Goal: Information Seeking & Learning: Check status

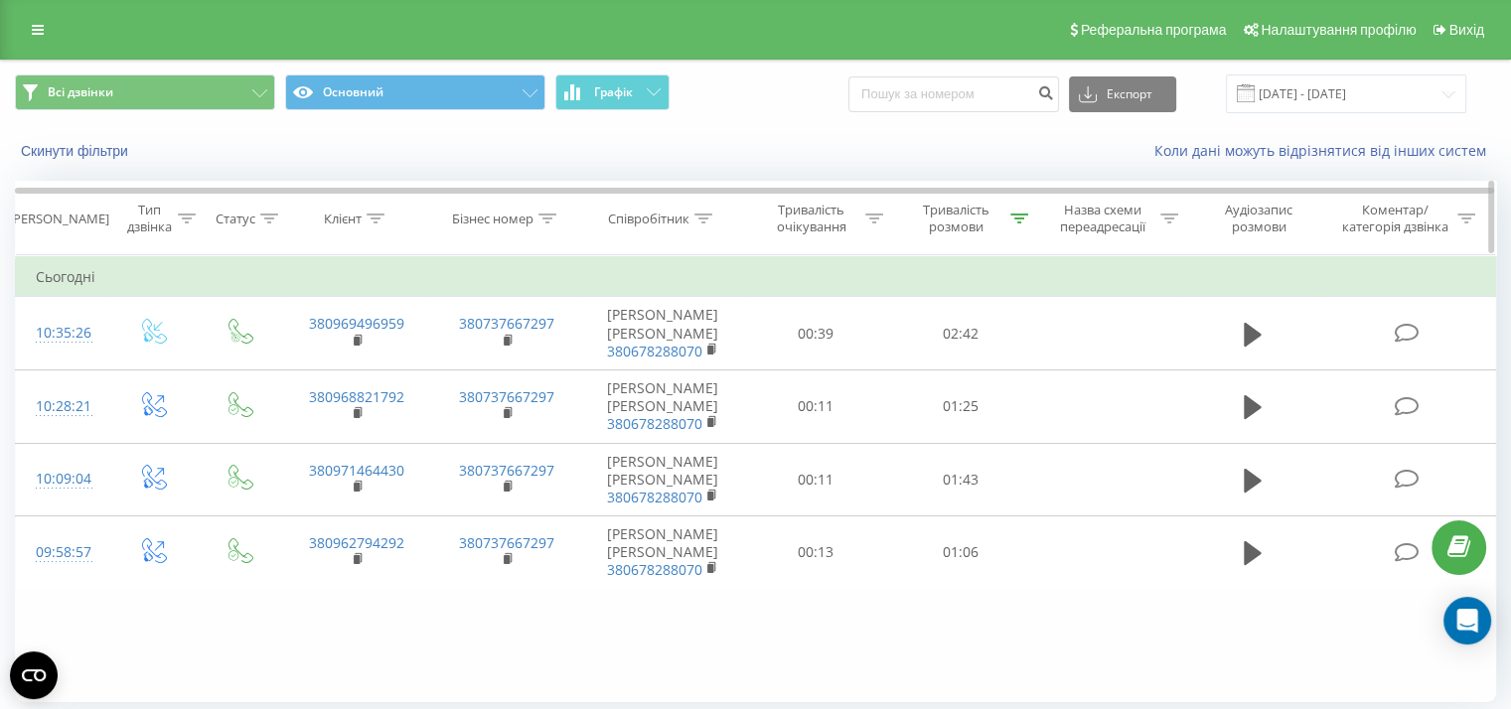
click at [1021, 218] on icon at bounding box center [1019, 219] width 18 height 10
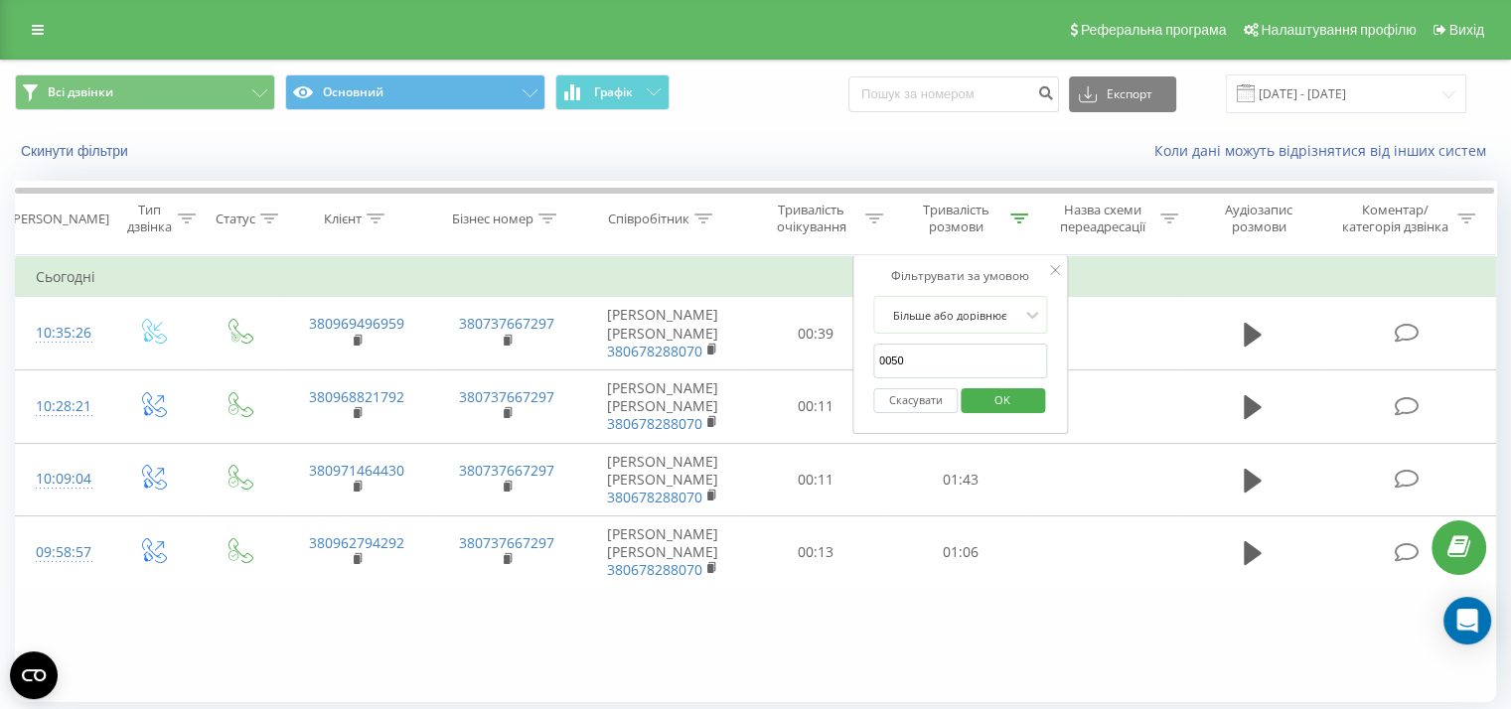
click at [1001, 394] on span "OK" at bounding box center [1003, 399] width 56 height 31
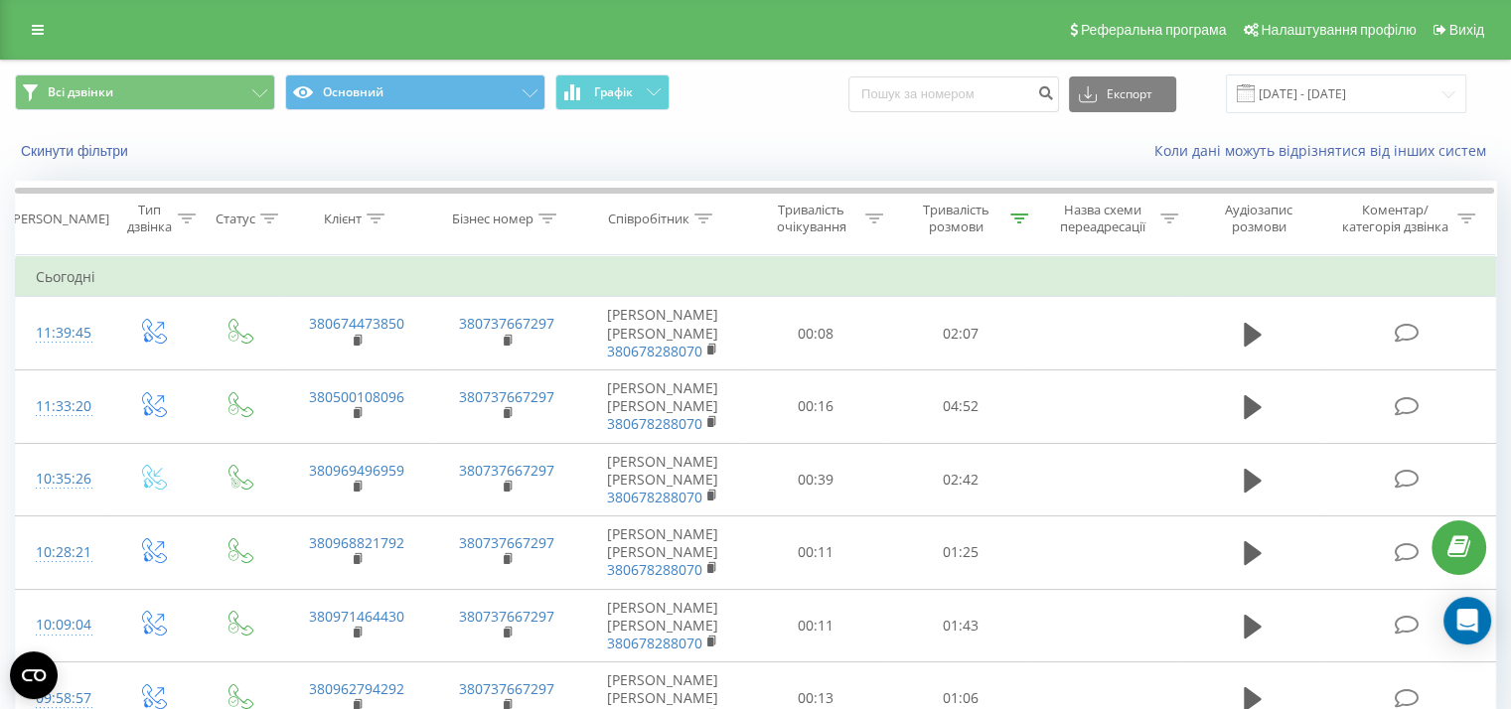
scroll to position [99, 0]
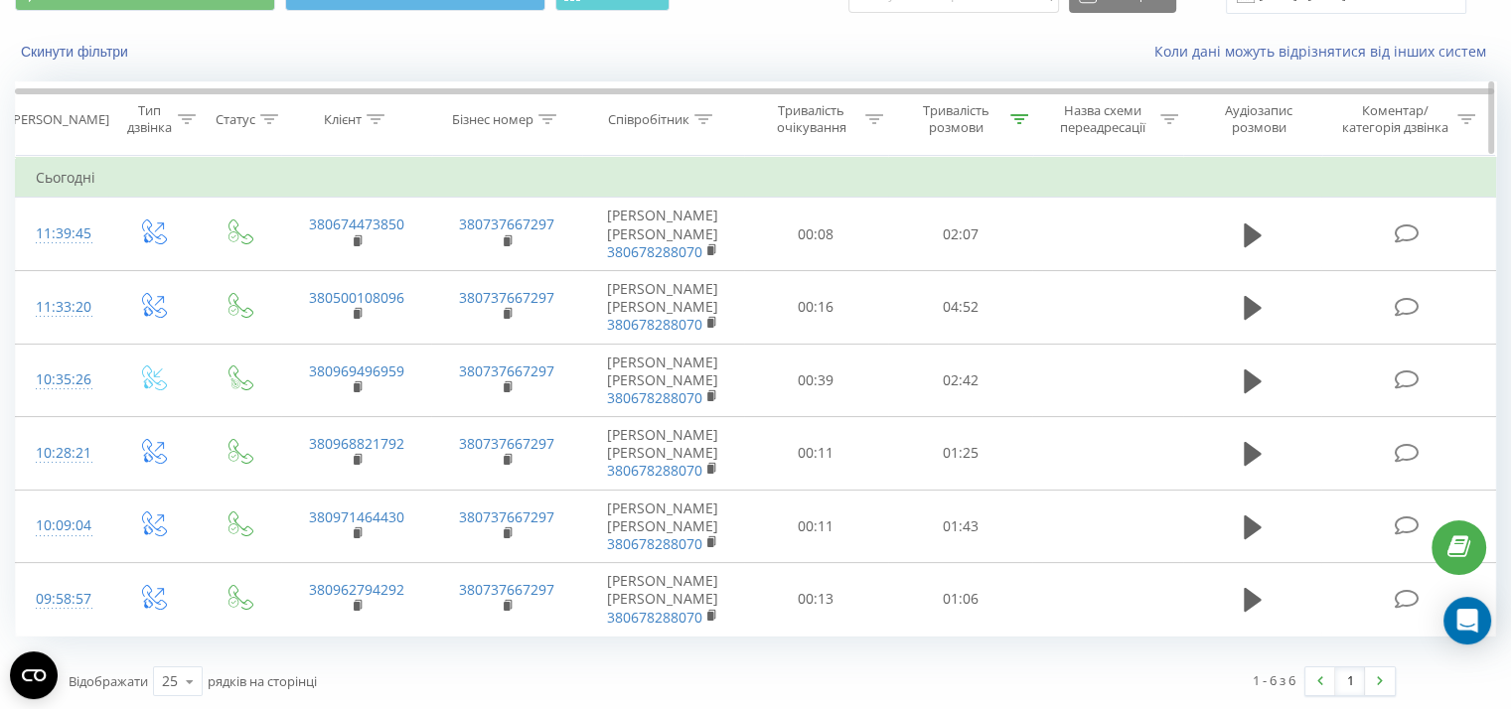
click at [1005, 115] on div "Тривалість розмови" at bounding box center [967, 119] width 122 height 34
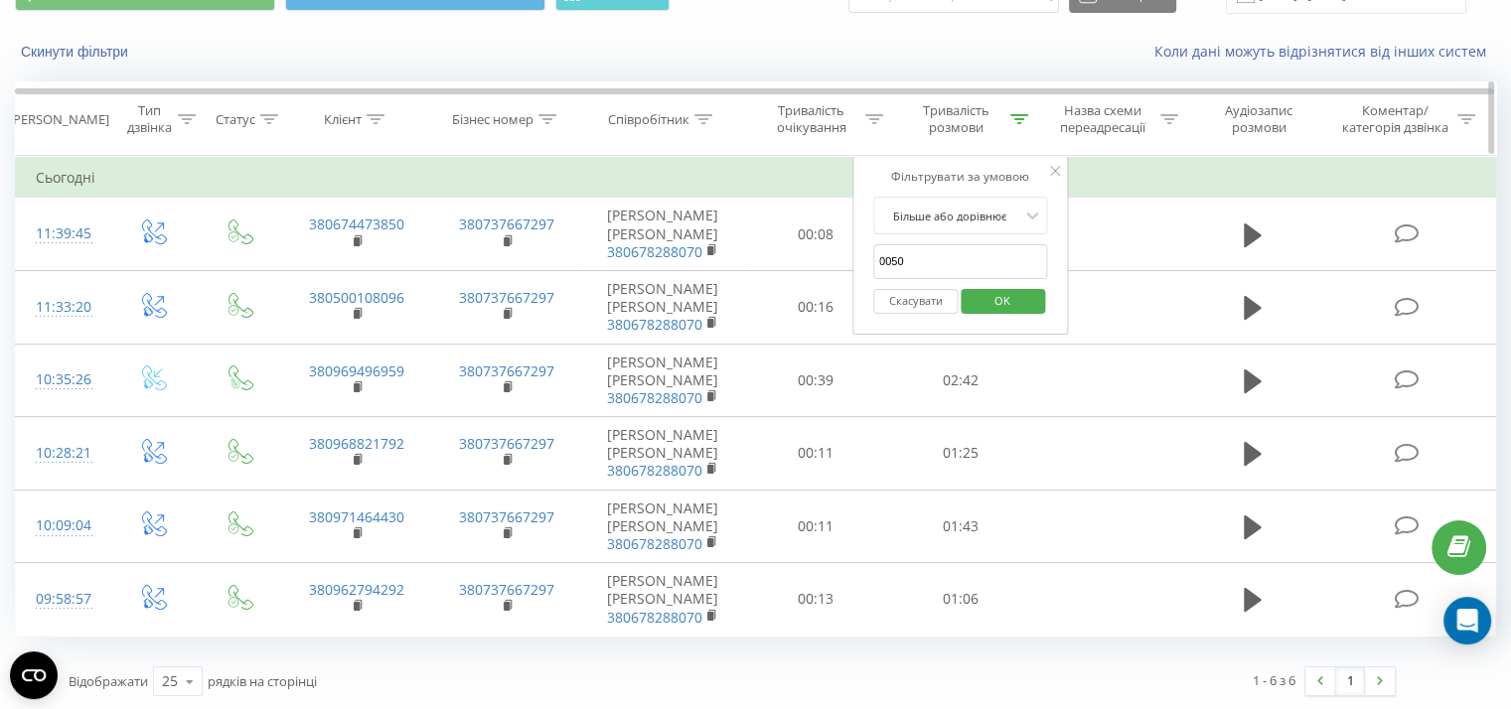
click at [1020, 119] on icon at bounding box center [1019, 119] width 18 height 10
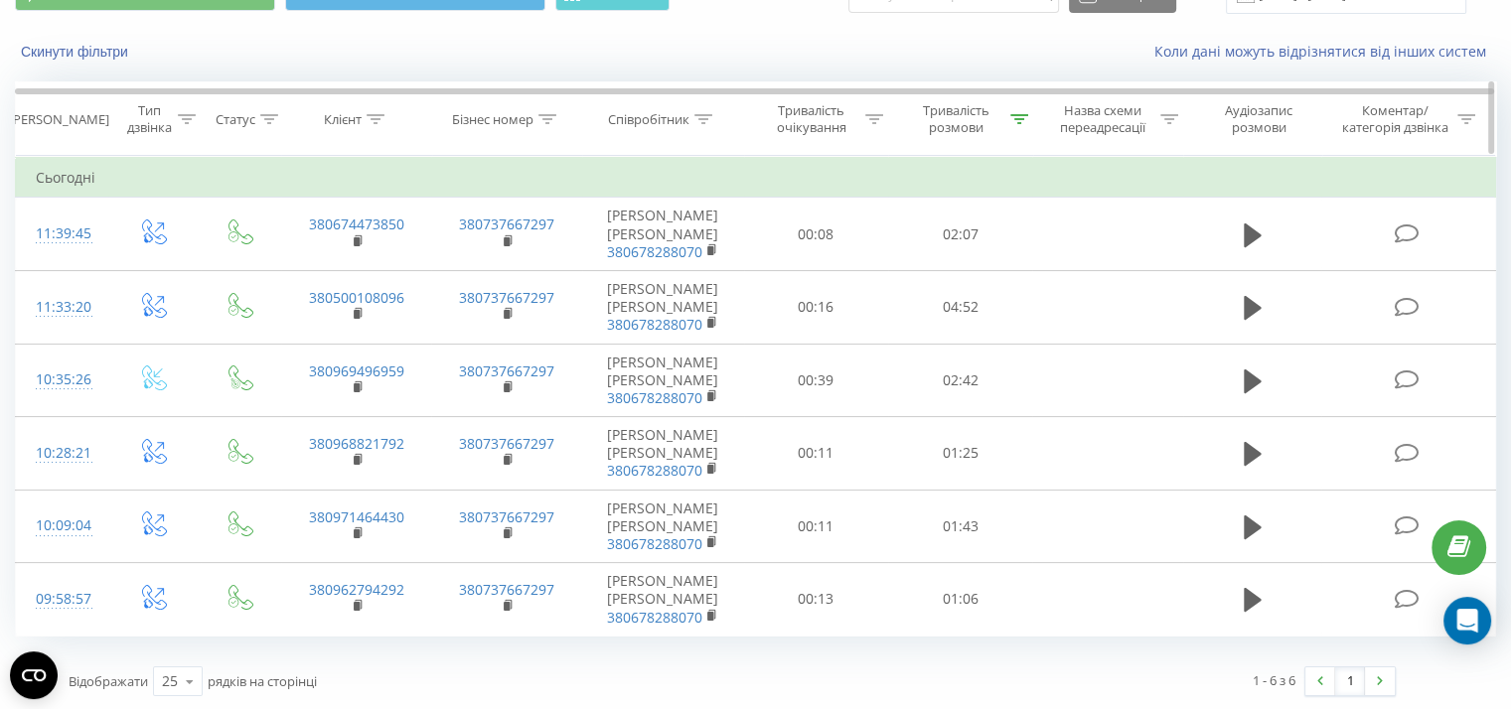
click at [1020, 119] on icon at bounding box center [1019, 119] width 18 height 10
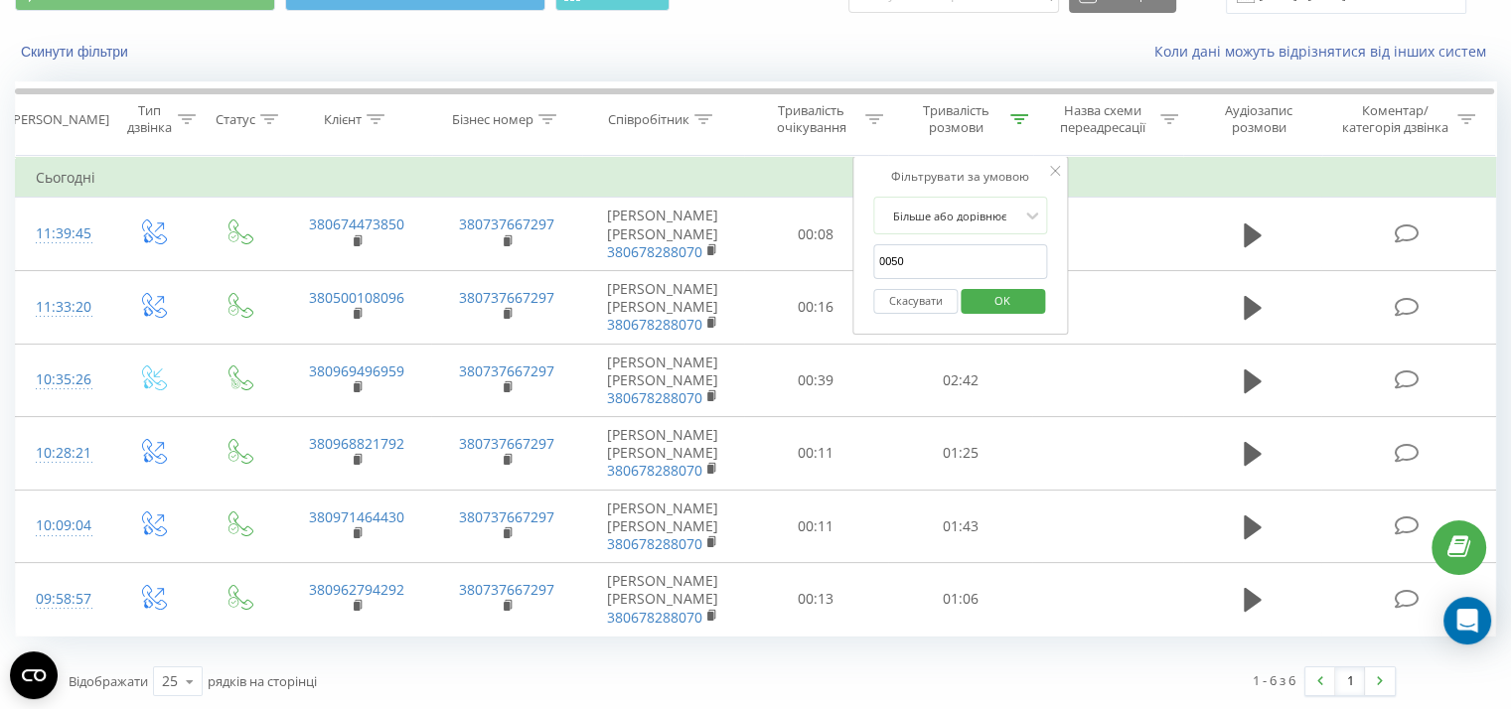
click at [1002, 305] on span "OK" at bounding box center [1003, 300] width 56 height 31
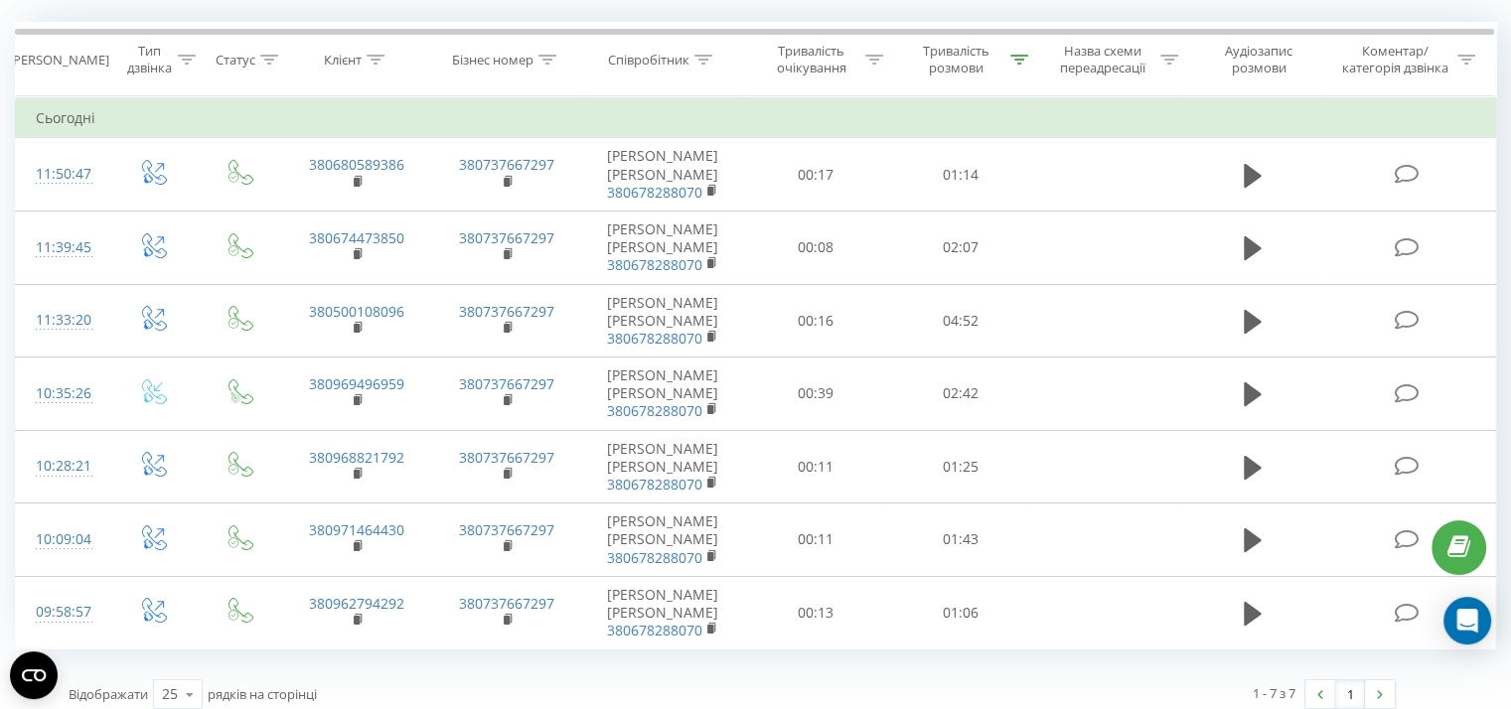
scroll to position [172, 0]
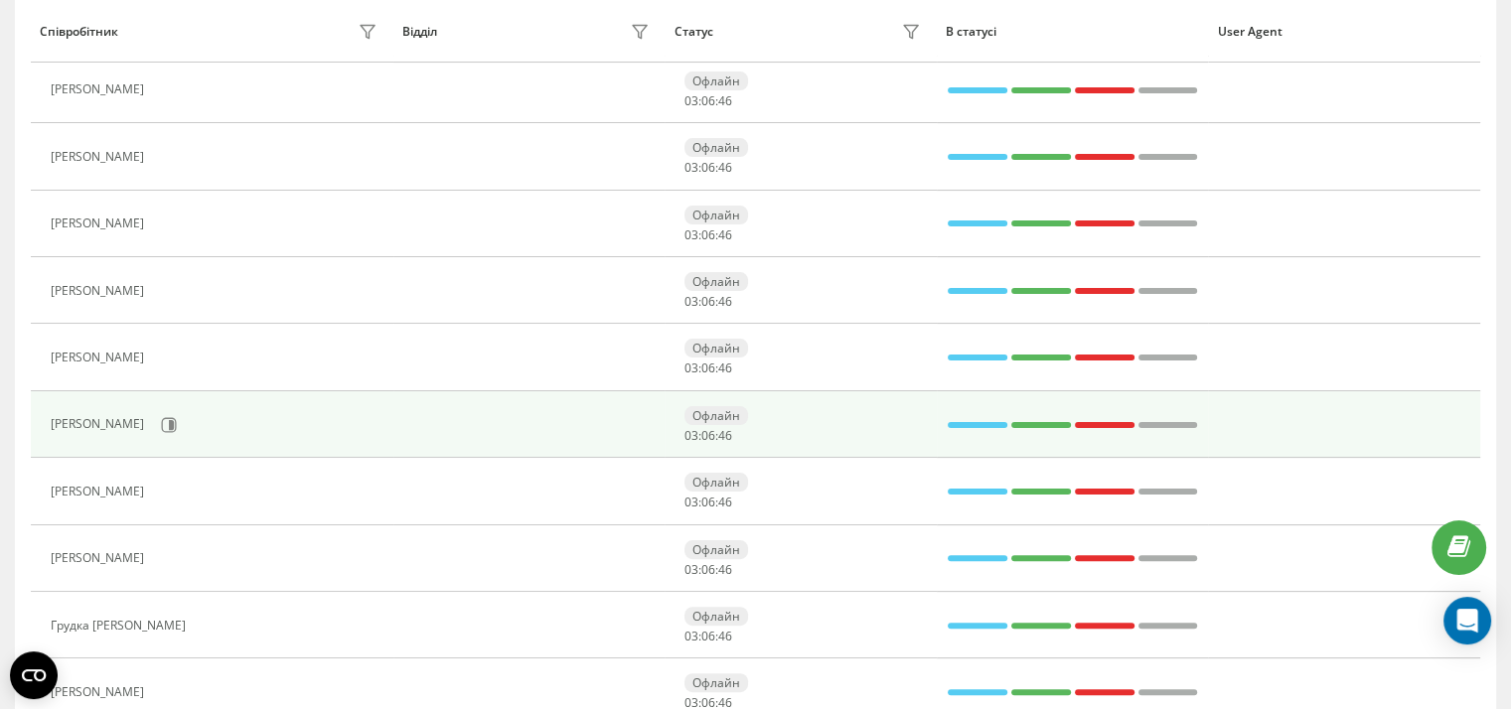
scroll to position [393, 0]
click at [177, 417] on icon at bounding box center [169, 425] width 16 height 16
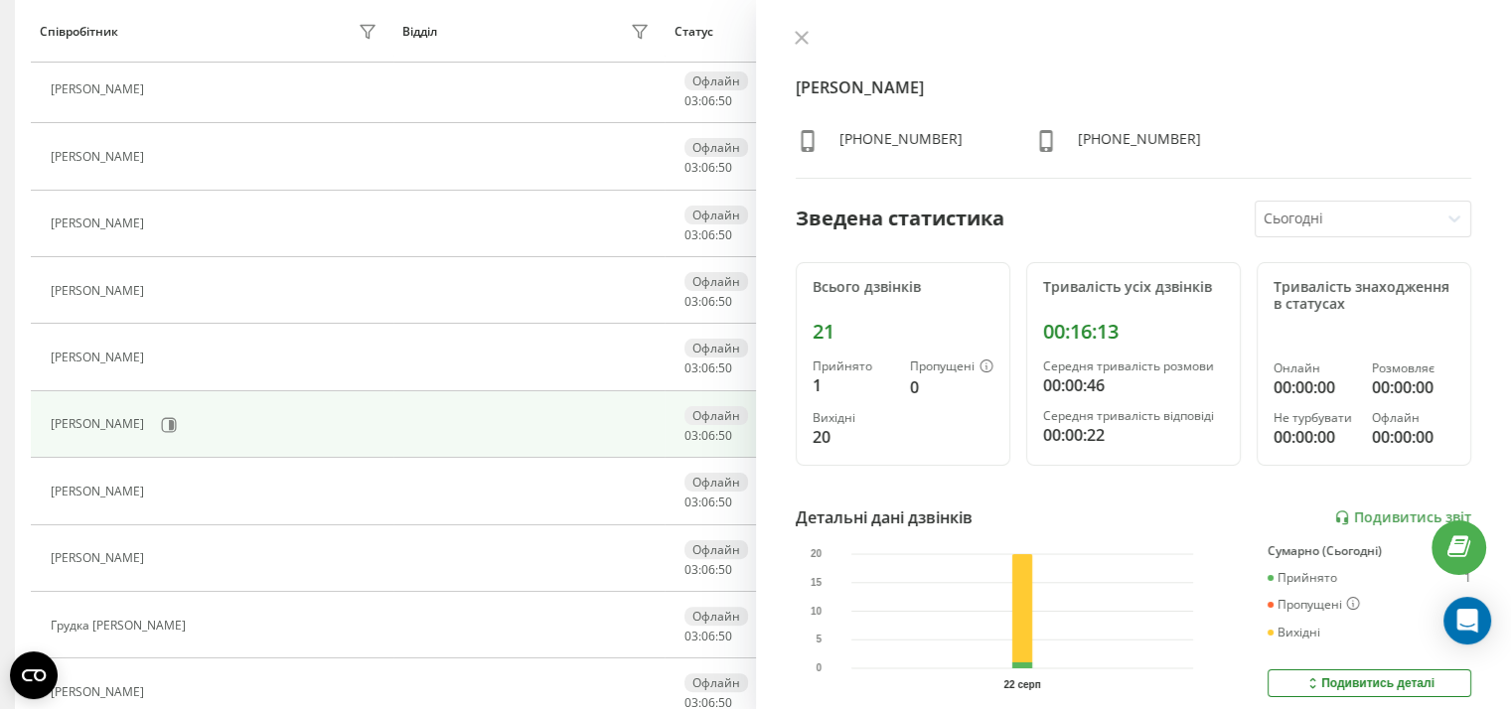
click at [796, 35] on icon at bounding box center [802, 38] width 14 height 14
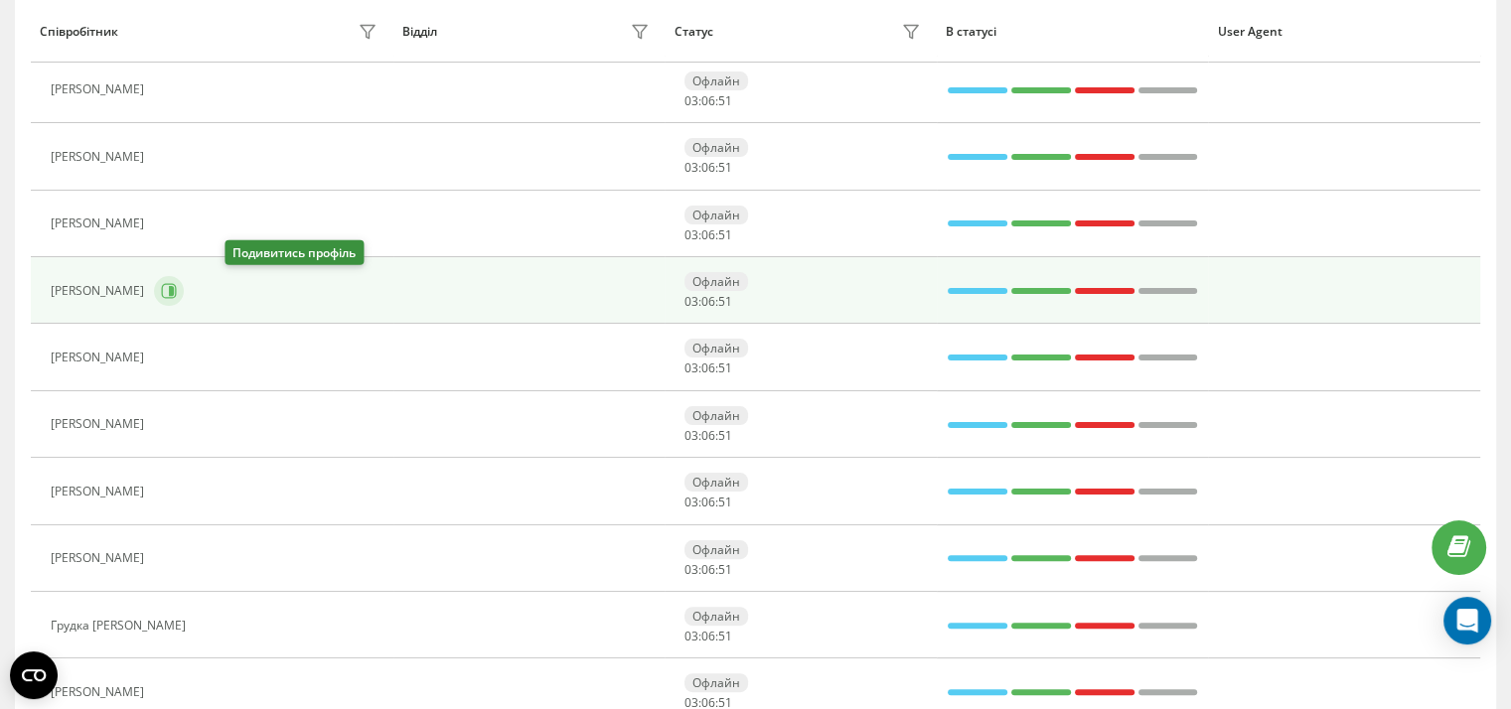
click at [177, 283] on icon at bounding box center [169, 290] width 15 height 15
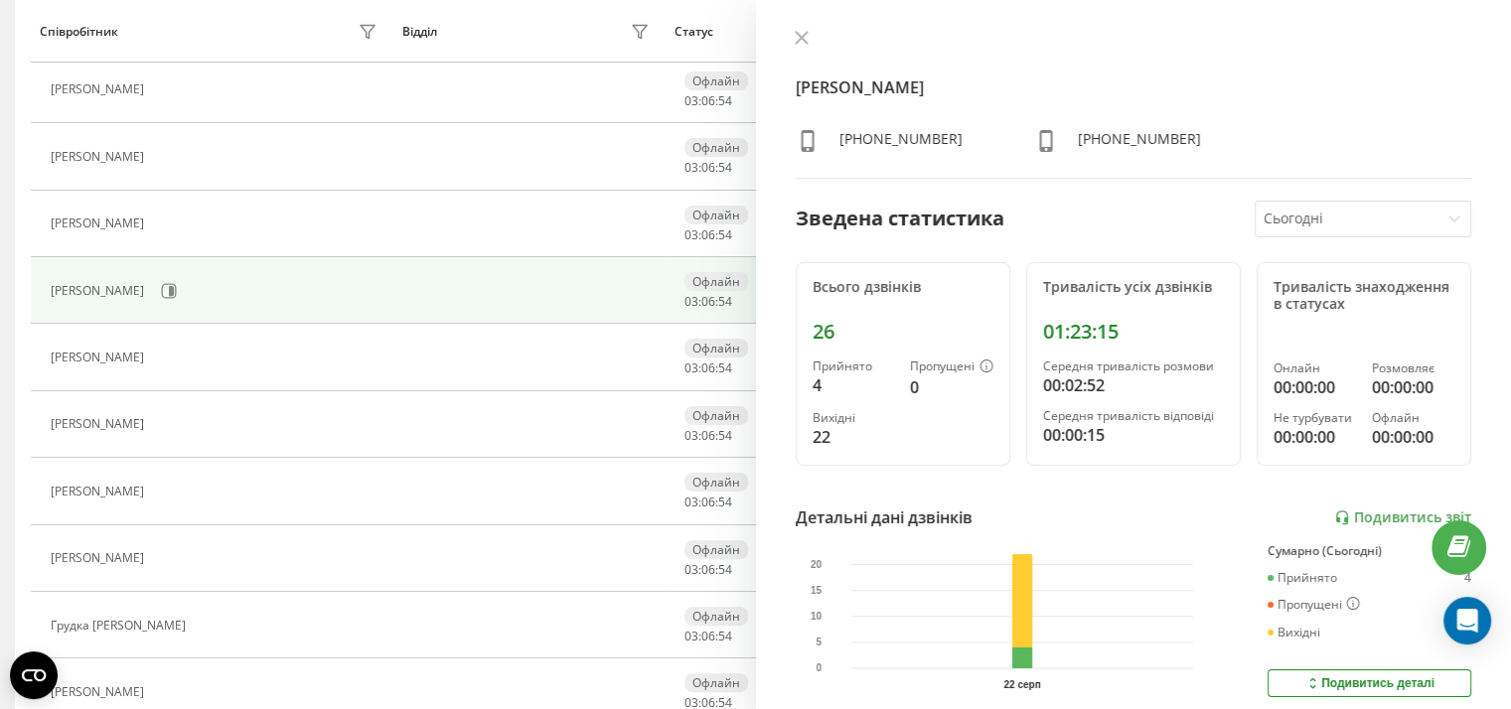
click at [788, 28] on div "Горяний Давид Віталійович +380736822729 +380675514615 Зведена статистика Сьогод…" at bounding box center [1134, 354] width 756 height 709
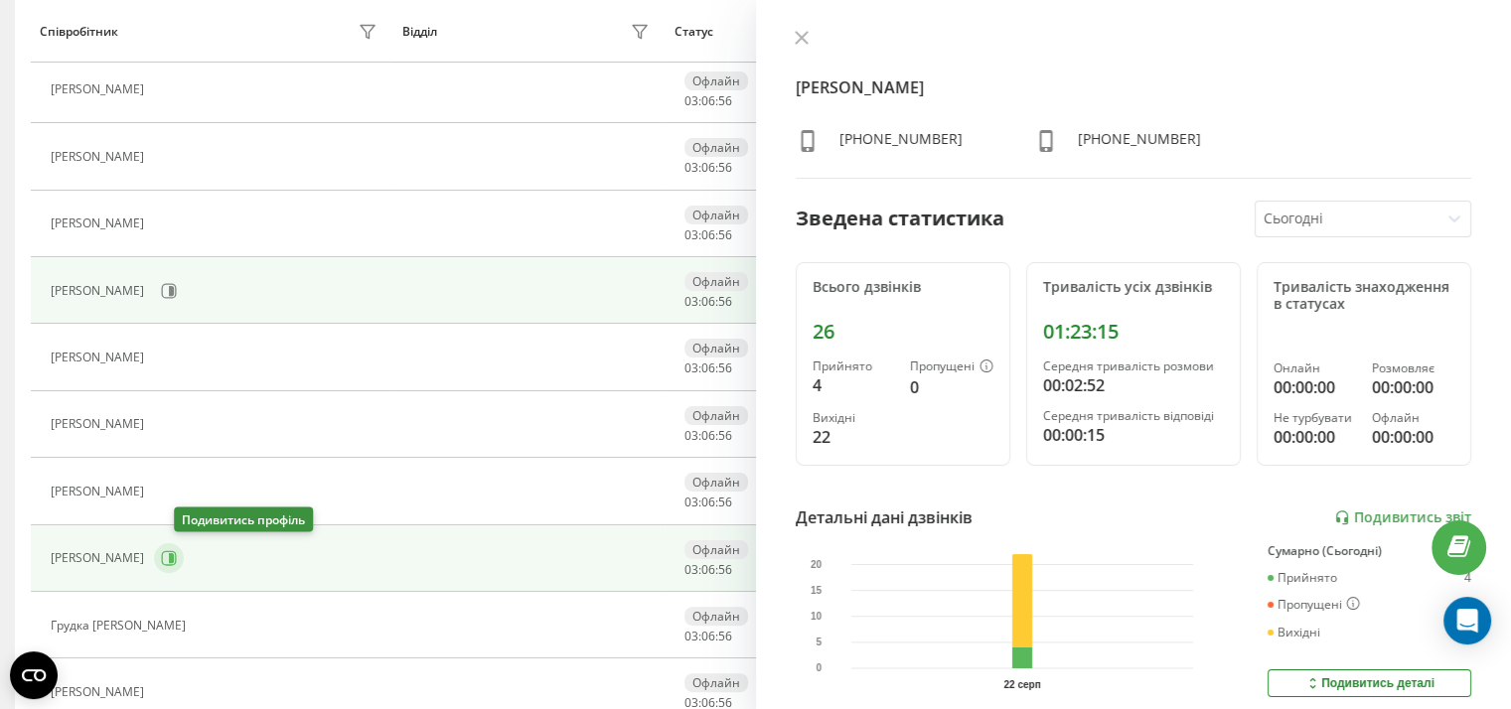
click at [177, 551] on icon at bounding box center [169, 558] width 16 height 16
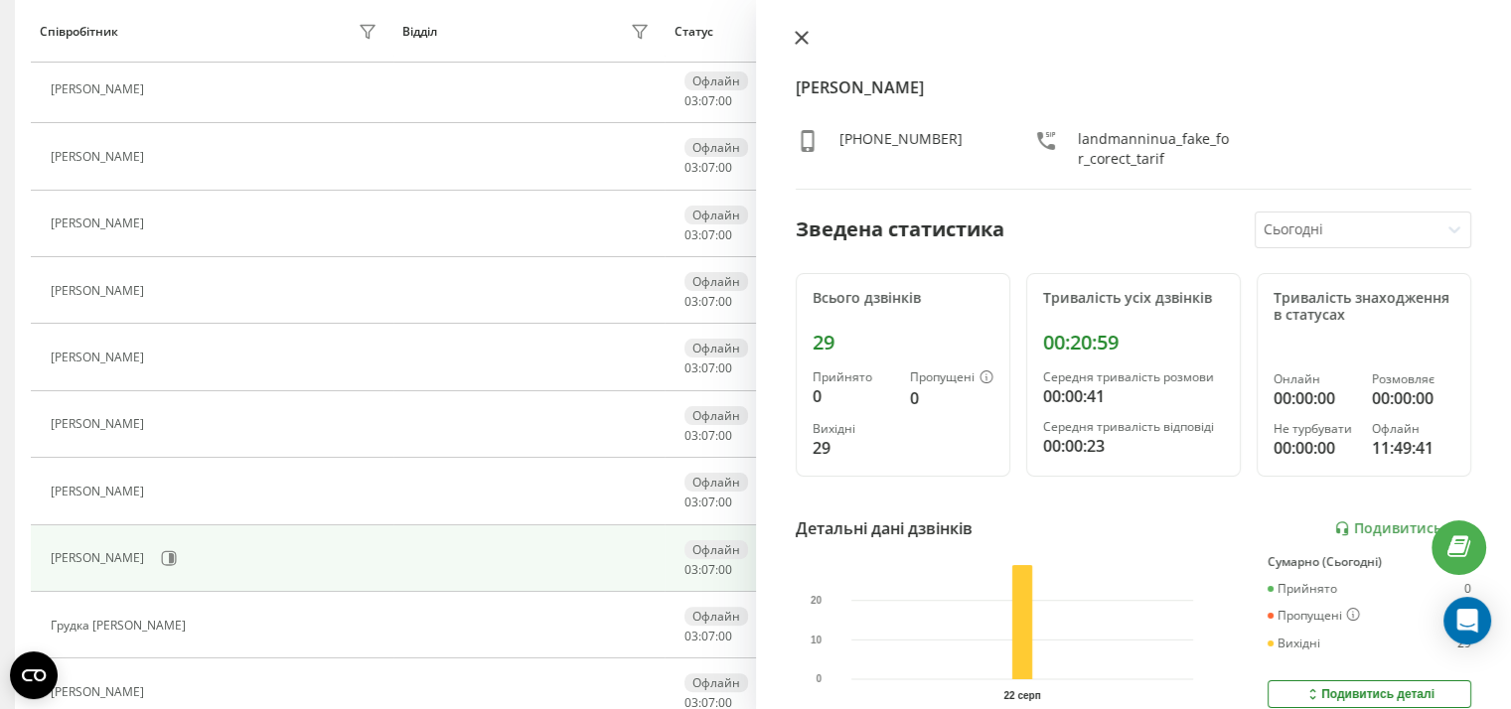
click at [803, 35] on icon at bounding box center [801, 38] width 12 height 12
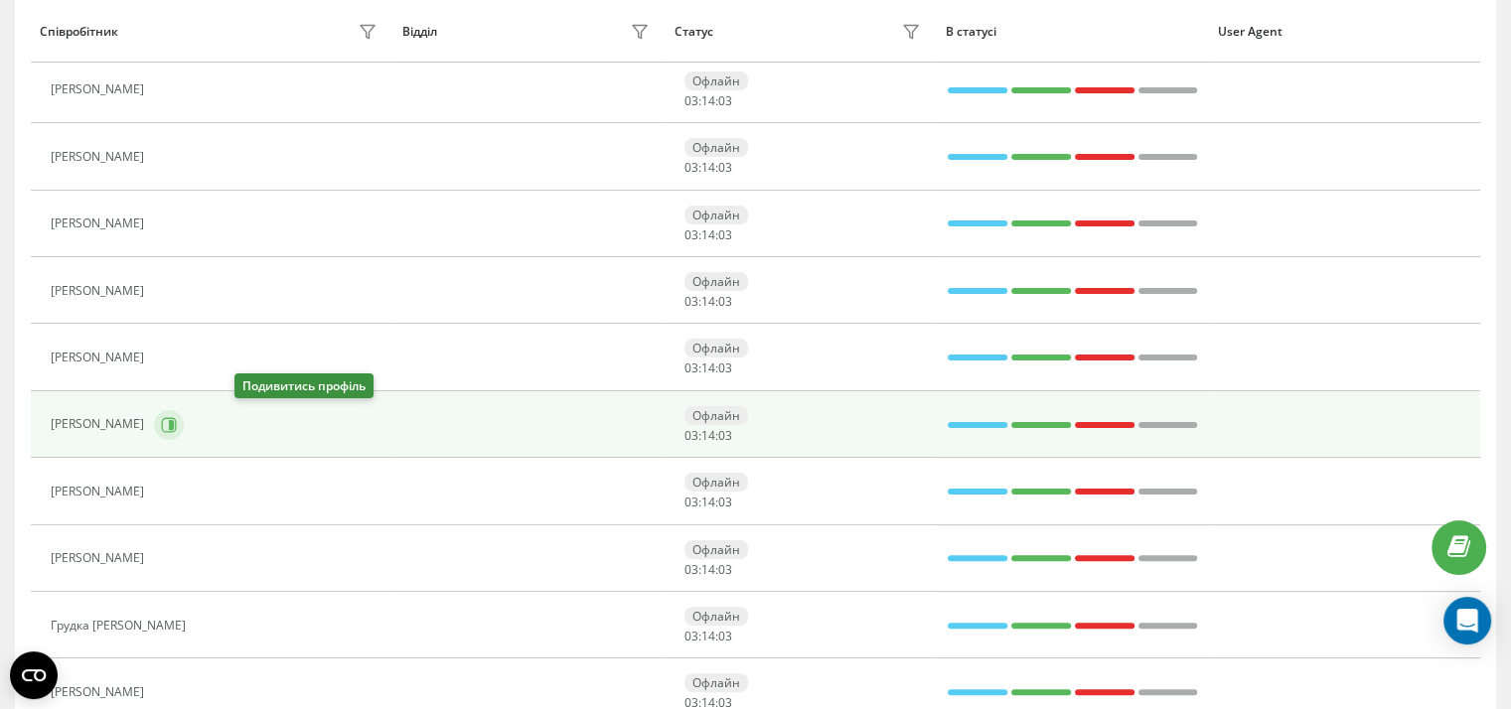
click at [174, 424] on icon at bounding box center [171, 424] width 5 height 10
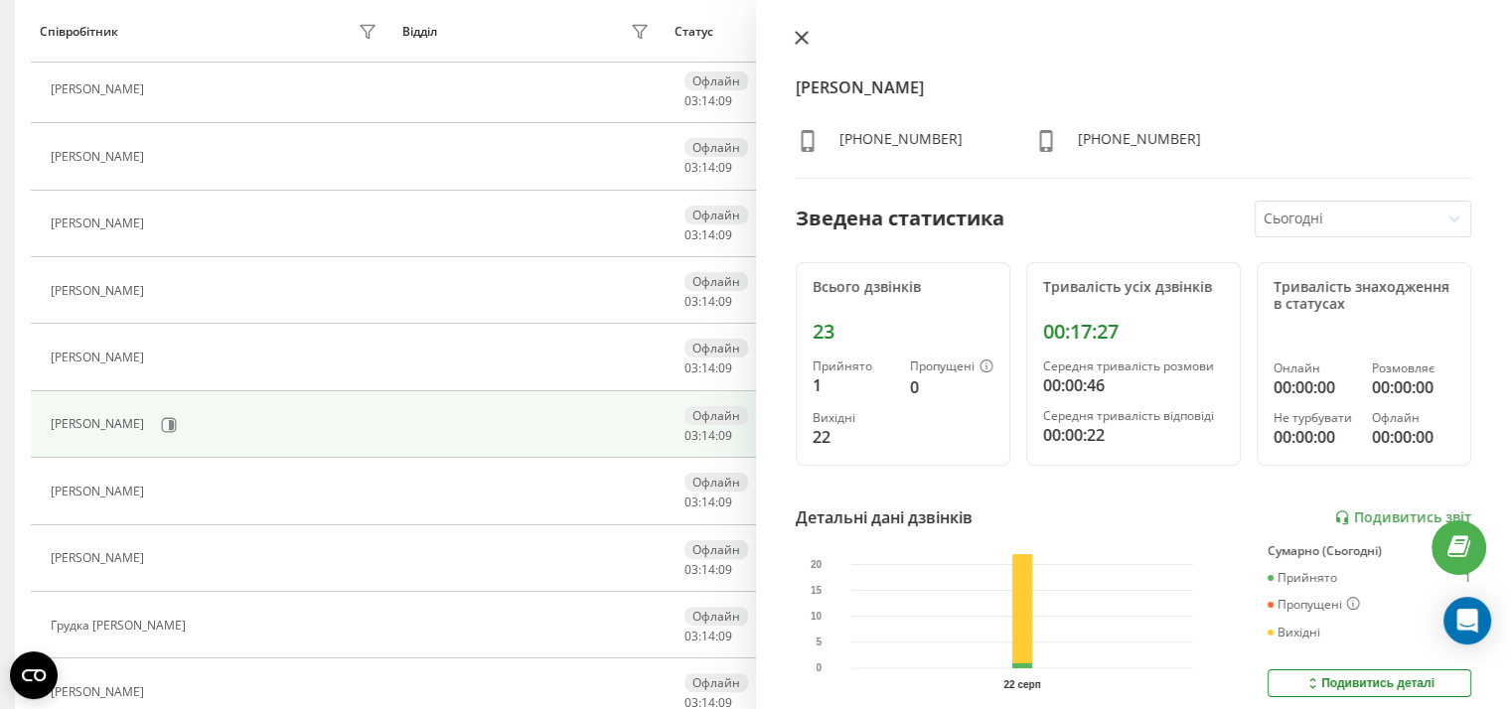
click at [799, 39] on icon at bounding box center [801, 38] width 12 height 12
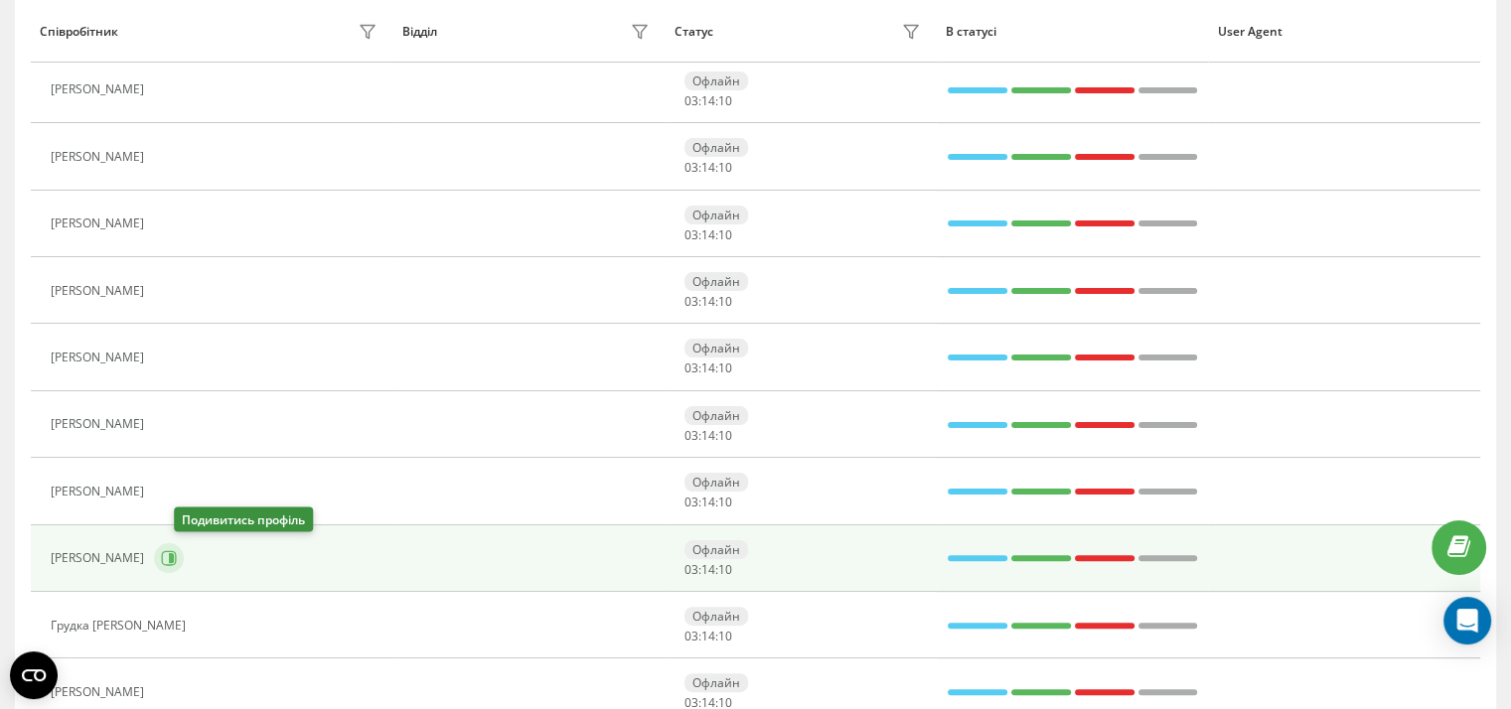
click at [177, 556] on icon at bounding box center [169, 558] width 16 height 16
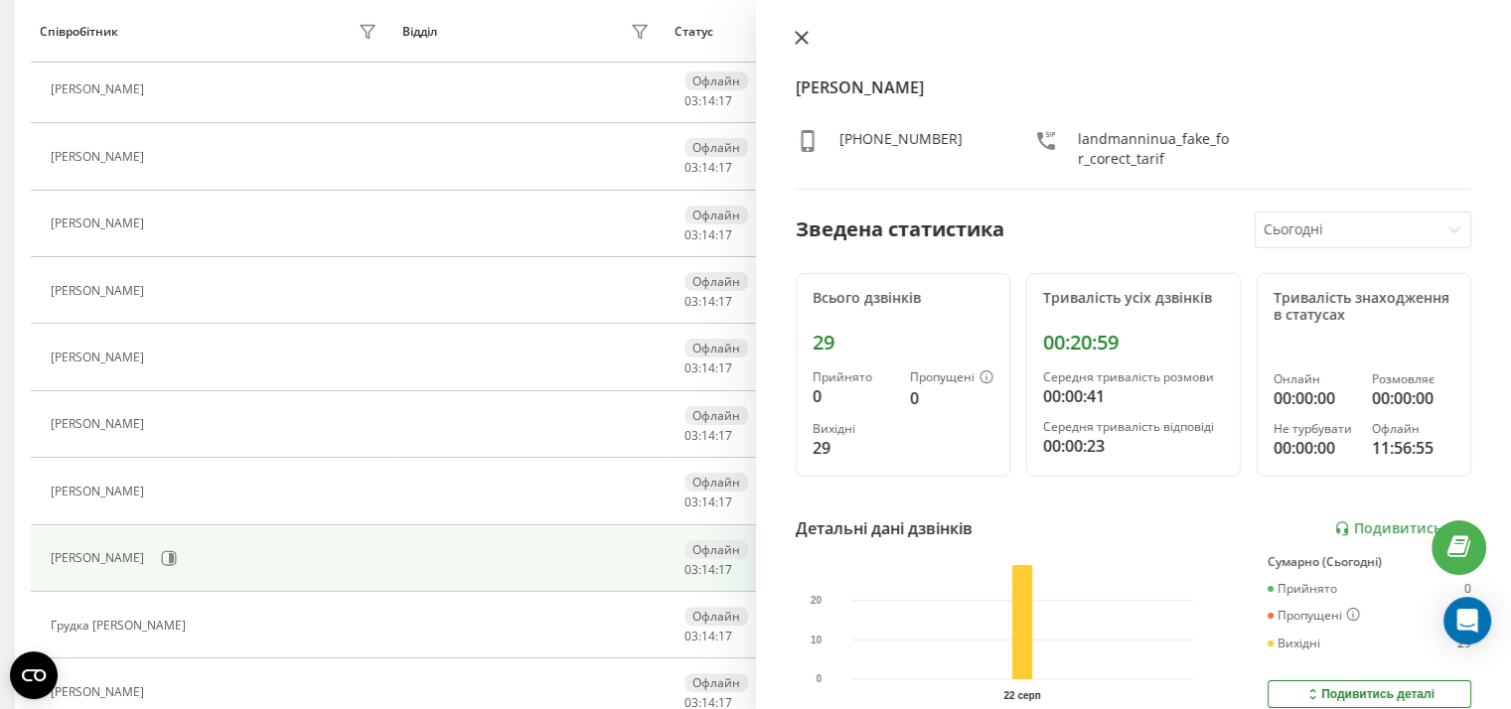
click at [801, 36] on icon at bounding box center [802, 38] width 14 height 14
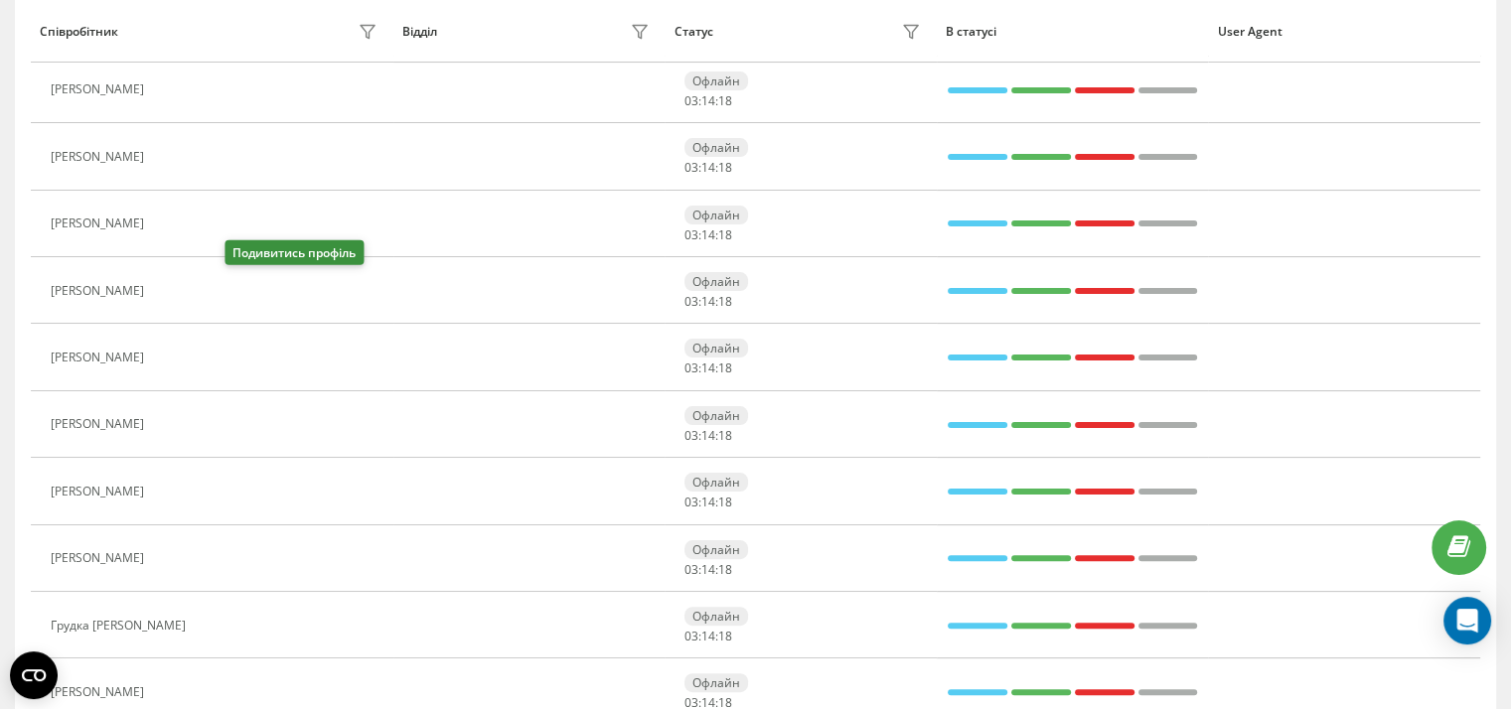
click at [174, 285] on icon at bounding box center [166, 291] width 16 height 16
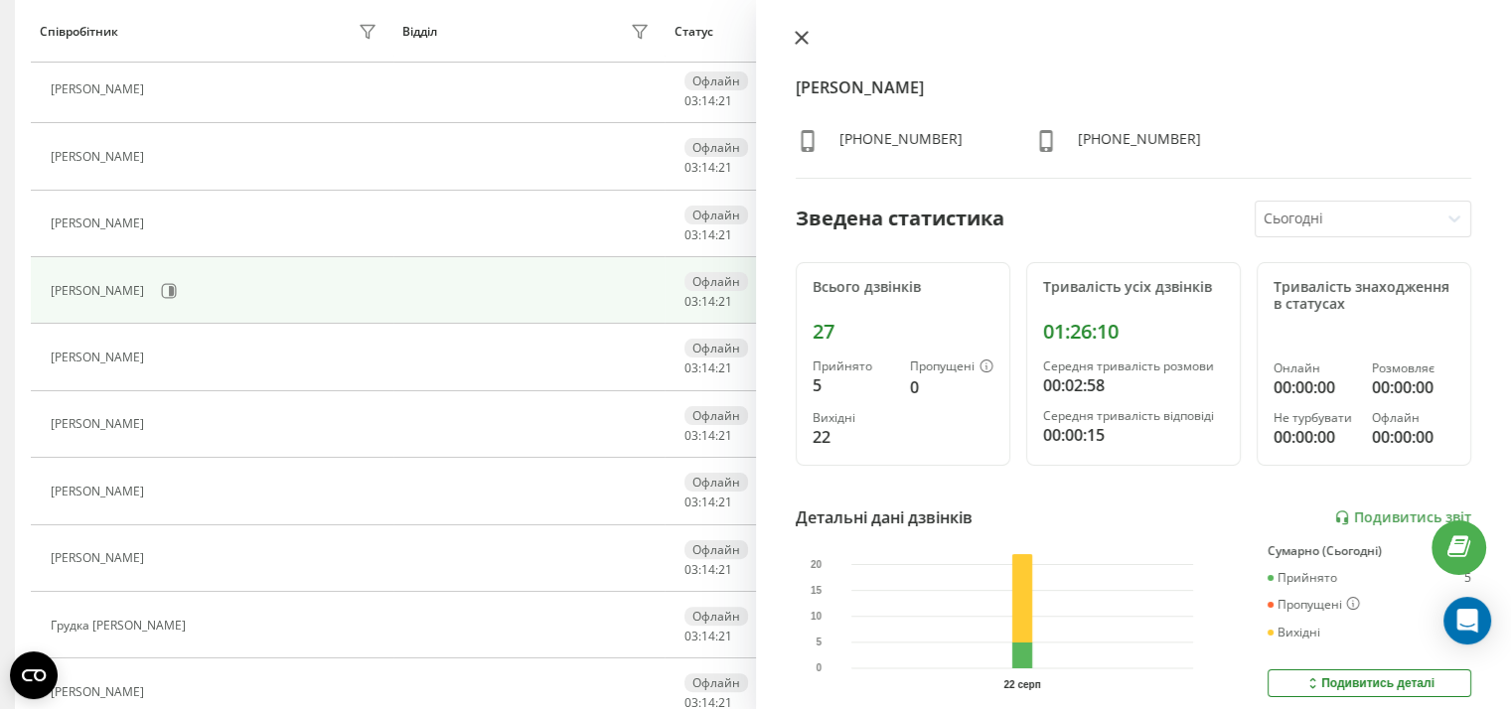
click at [798, 32] on icon at bounding box center [802, 38] width 14 height 14
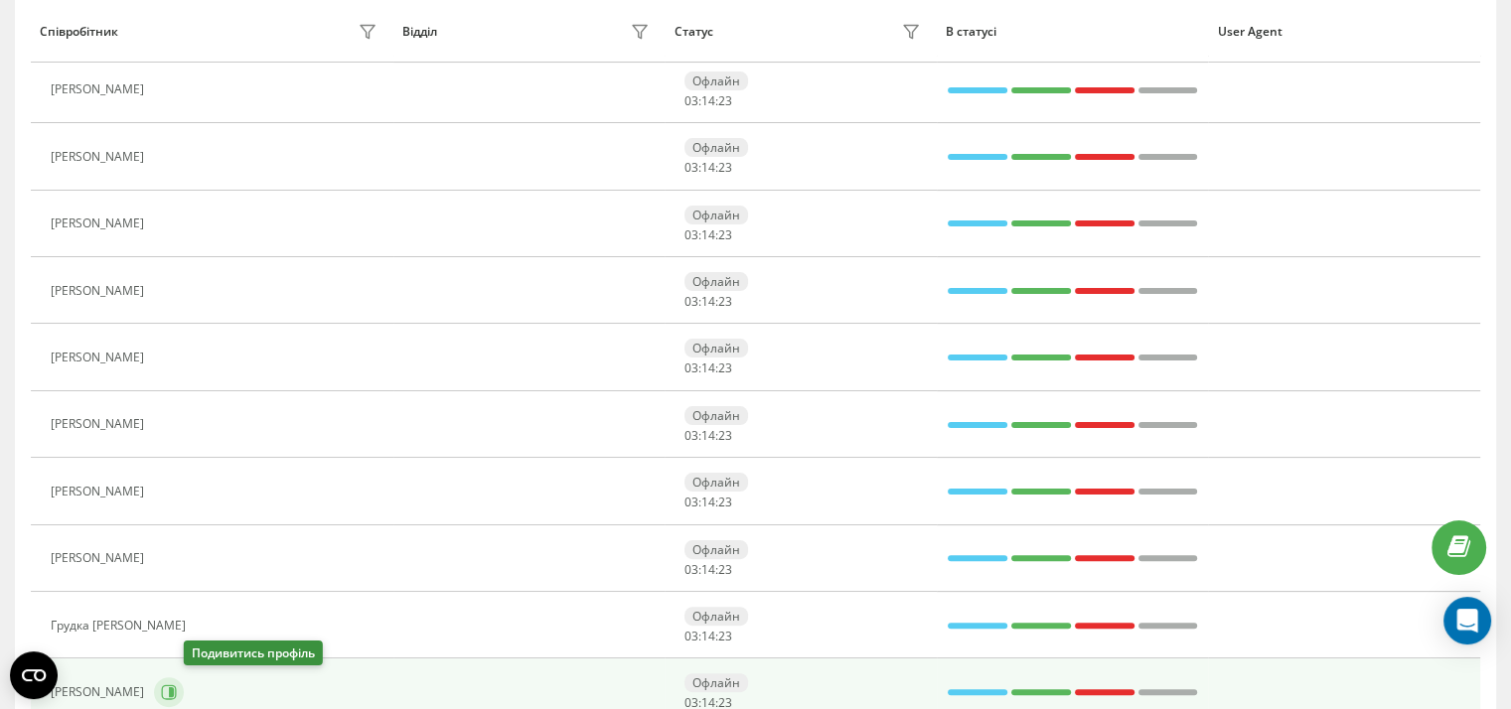
click at [177, 687] on icon at bounding box center [169, 693] width 16 height 16
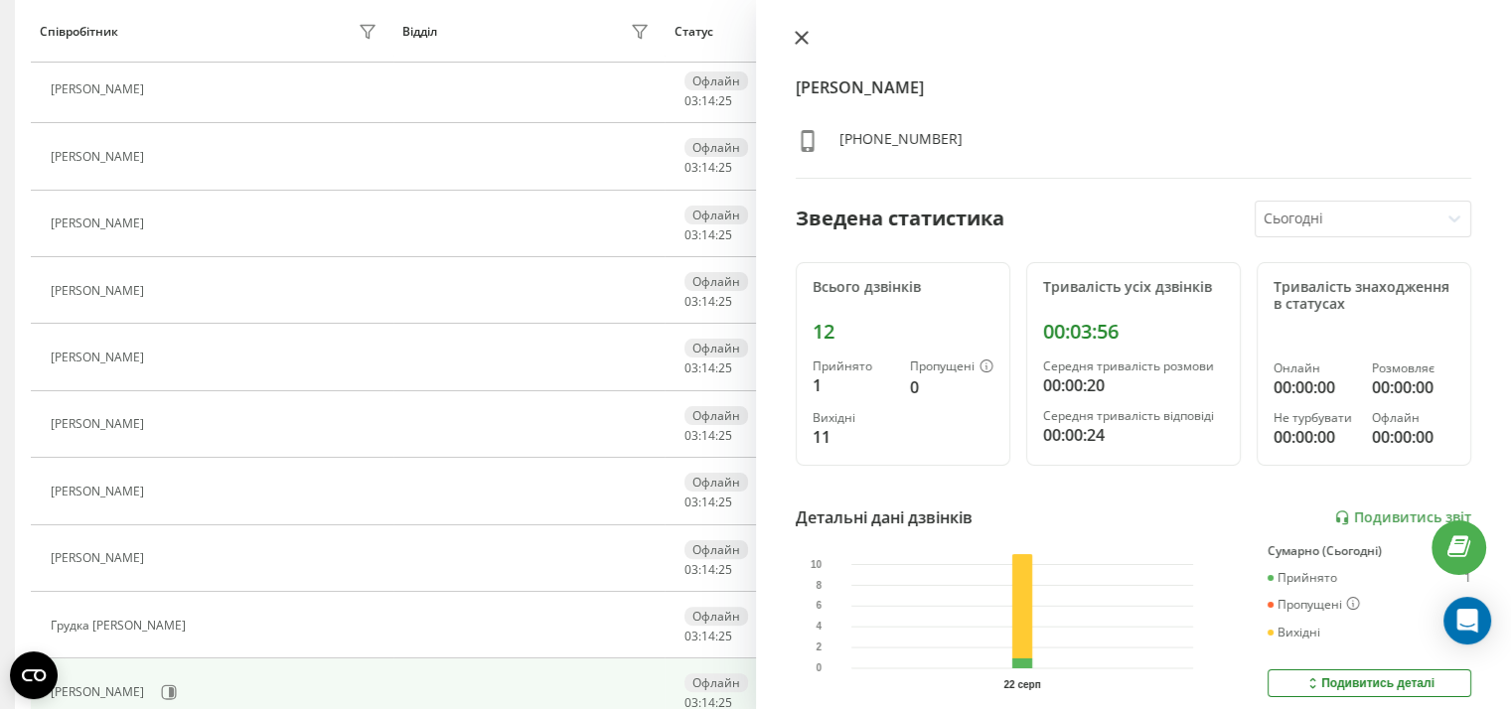
click at [801, 36] on icon at bounding box center [802, 38] width 14 height 14
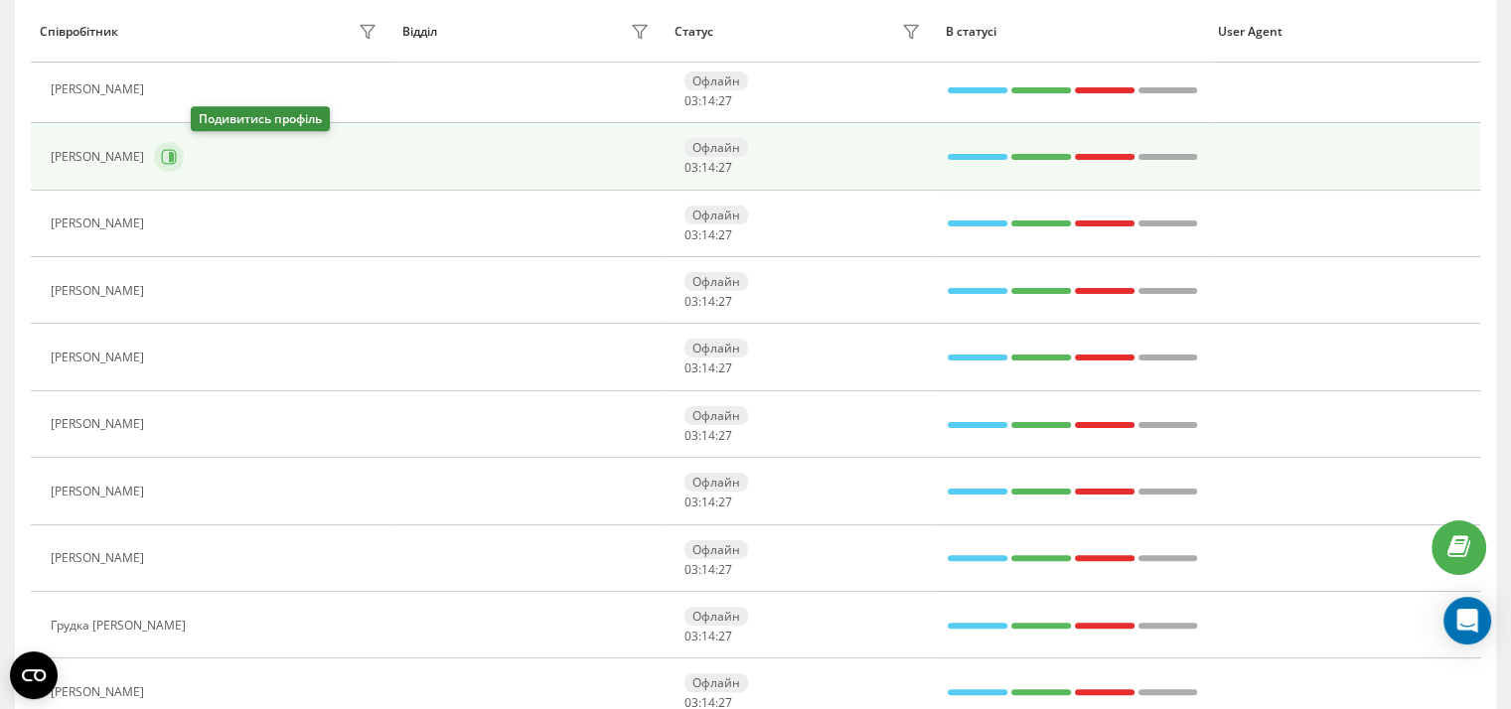
click at [177, 152] on icon at bounding box center [169, 157] width 16 height 16
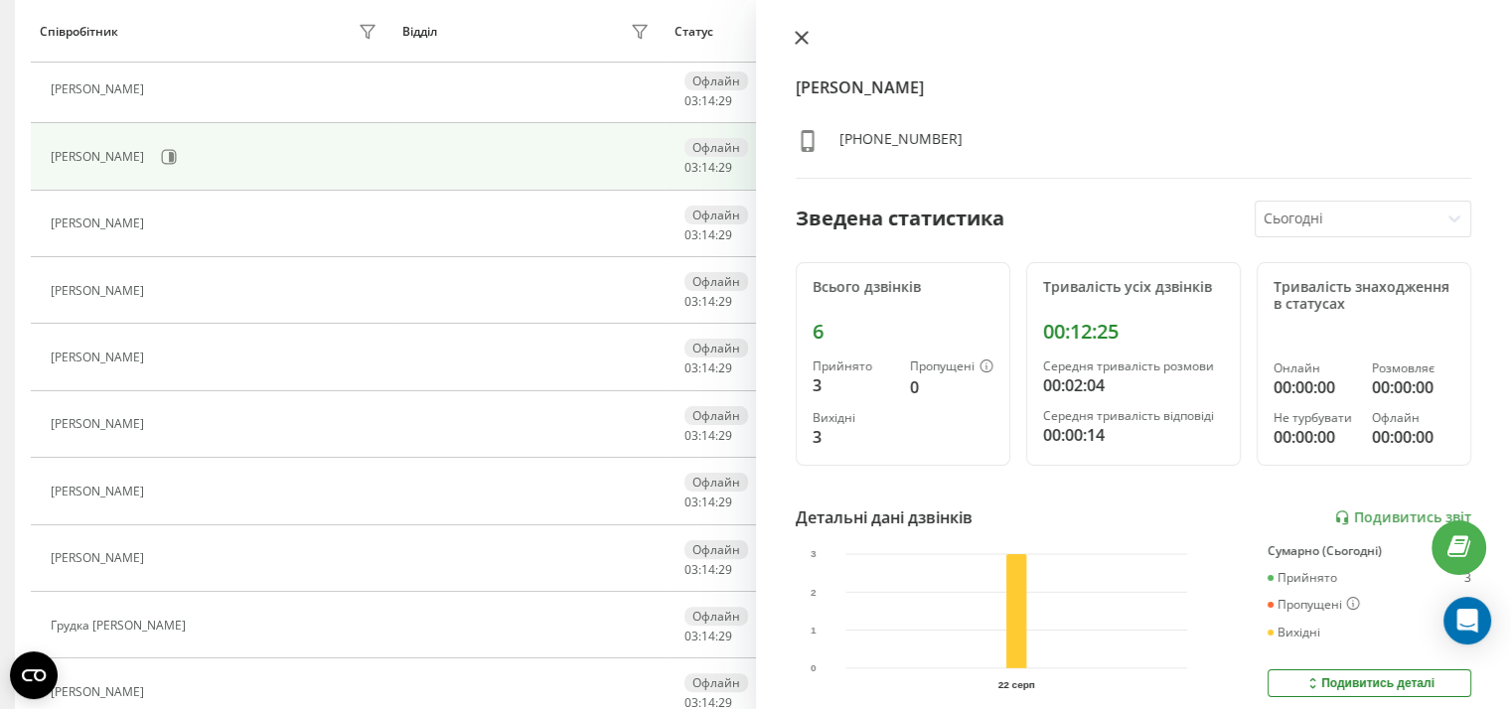
drag, startPoint x: 807, startPoint y: 36, endPoint x: 802, endPoint y: 8, distance: 28.3
click at [805, 36] on icon at bounding box center [802, 38] width 14 height 14
